Goal: Transaction & Acquisition: Book appointment/travel/reservation

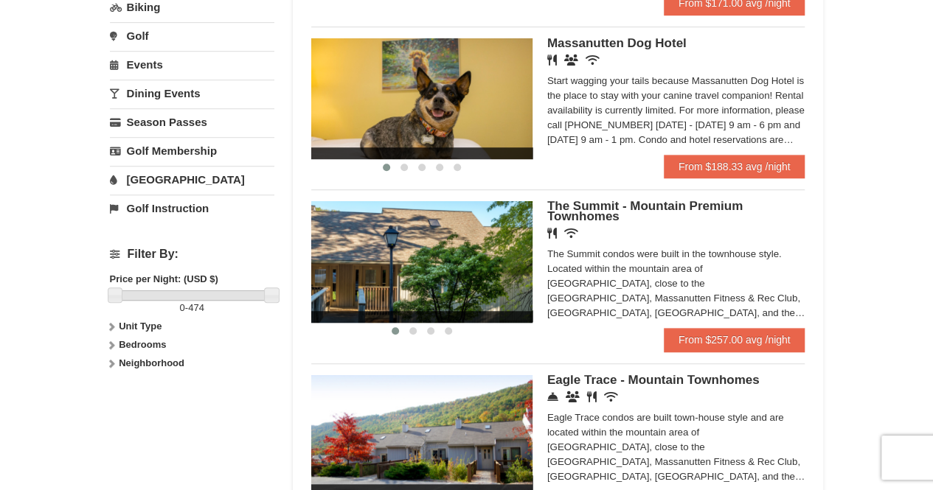
scroll to position [469, 0]
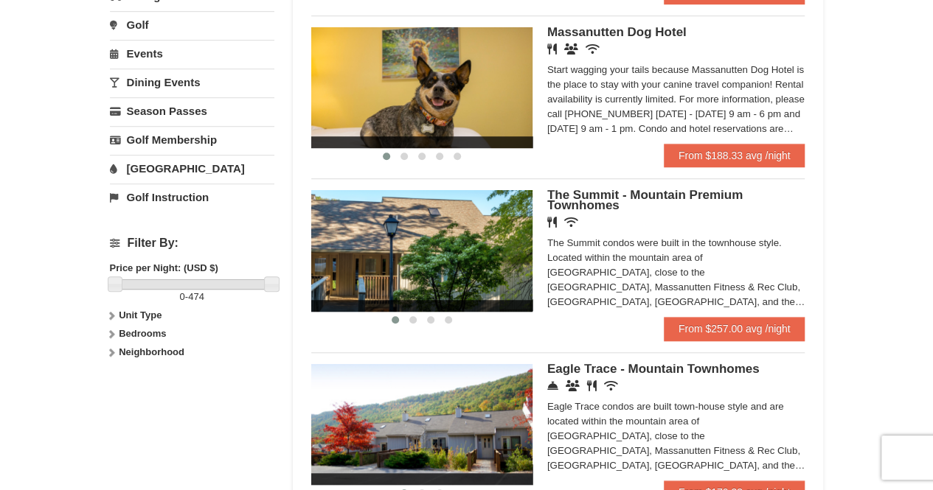
click at [131, 328] on strong "Bedrooms" at bounding box center [142, 333] width 47 height 11
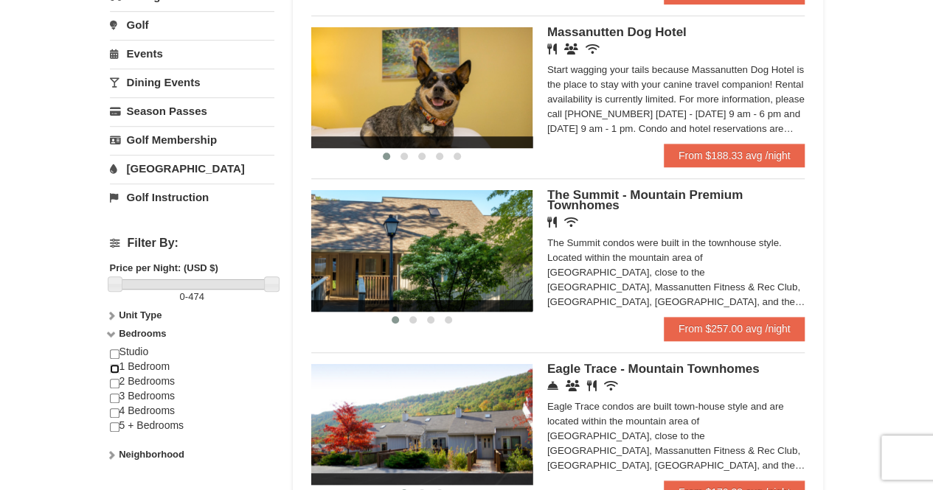
click at [114, 364] on input "checkbox" at bounding box center [115, 369] width 10 height 10
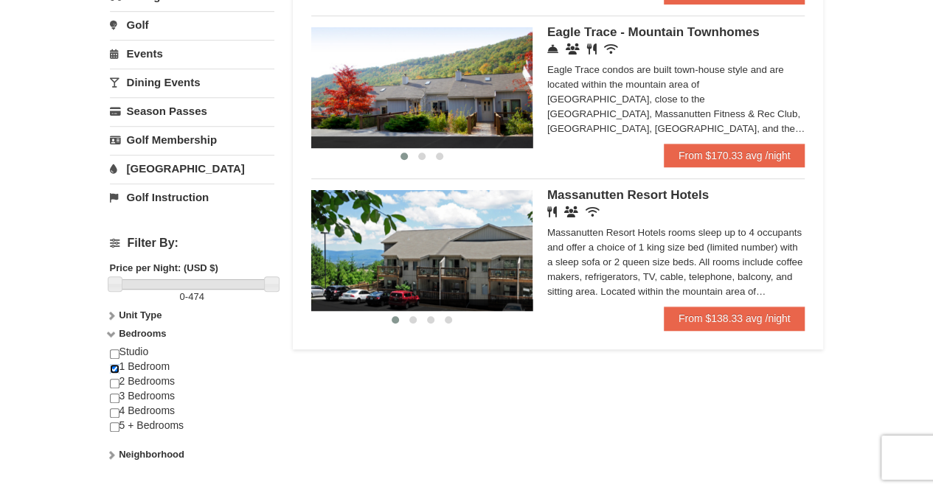
click at [114, 364] on input "checkbox" at bounding box center [115, 369] width 10 height 10
checkbox input "false"
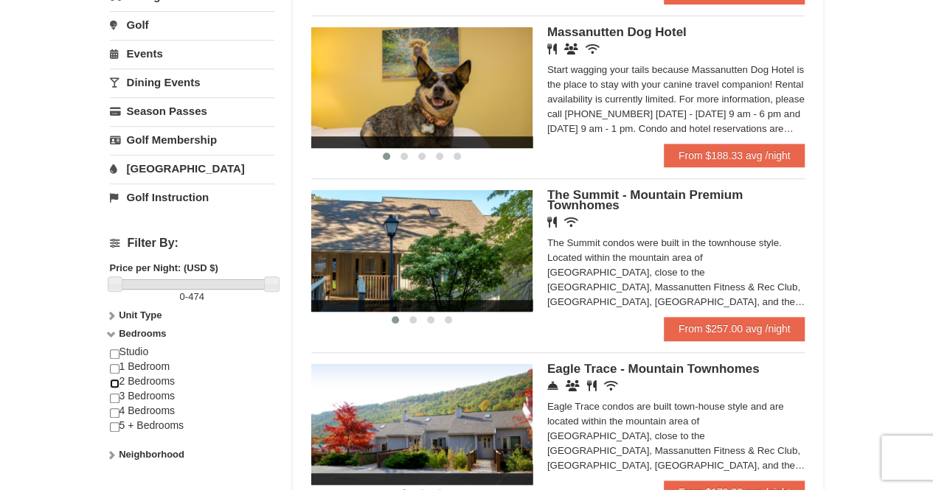
click at [115, 379] on input "checkbox" at bounding box center [115, 384] width 10 height 10
checkbox input "true"
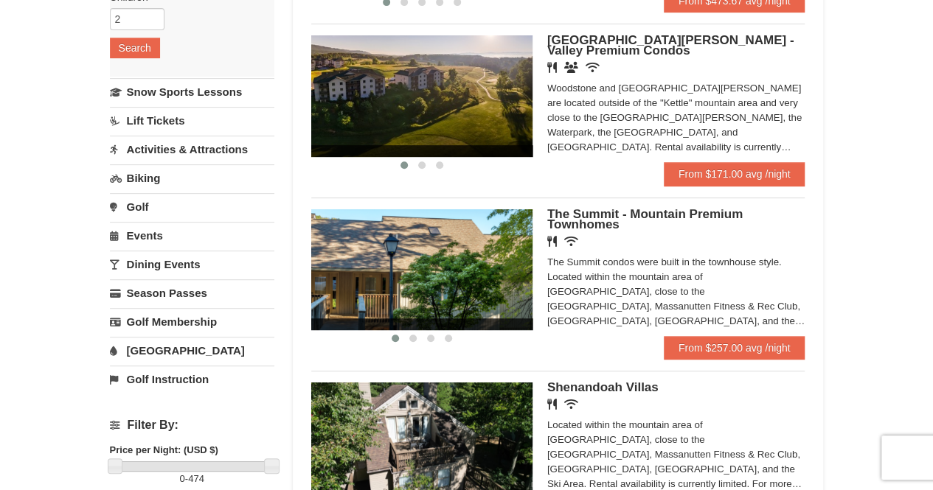
scroll to position [234, 0]
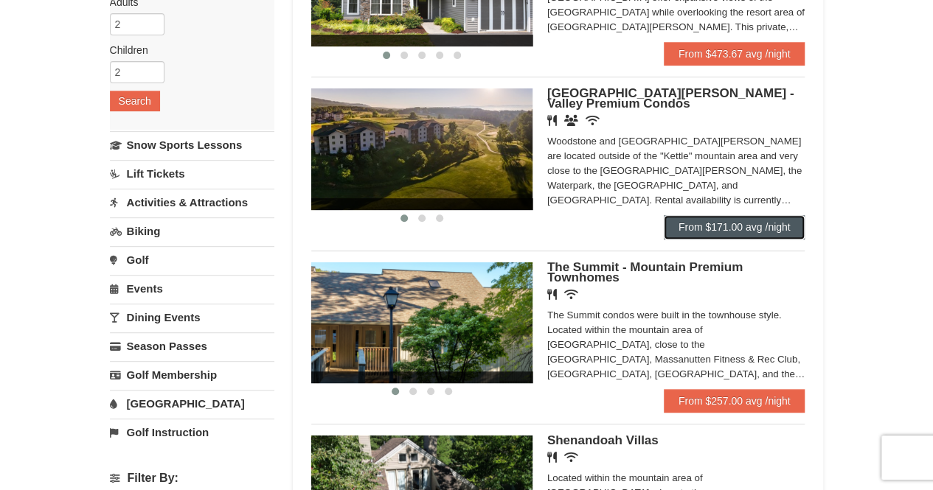
click at [767, 229] on link "From $171.00 avg /night" at bounding box center [735, 227] width 142 height 24
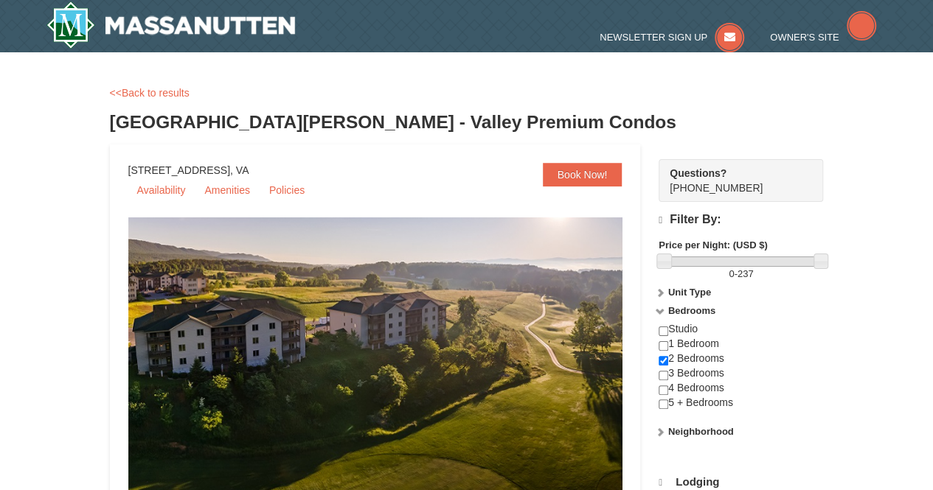
select select "10"
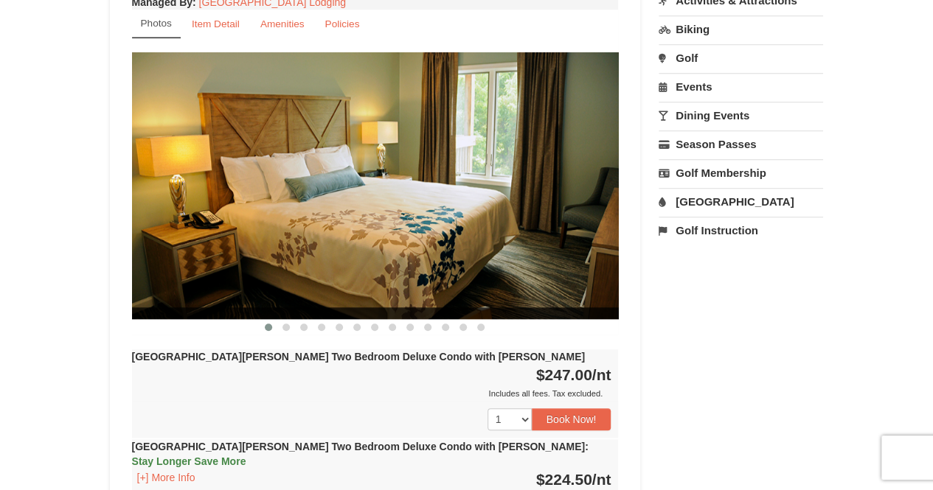
scroll to position [589, 0]
